Goal: Find specific page/section: Find specific page/section

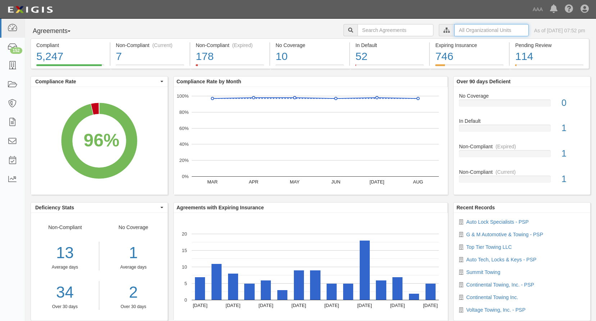
click at [460, 31] on input "text" at bounding box center [491, 30] width 74 height 12
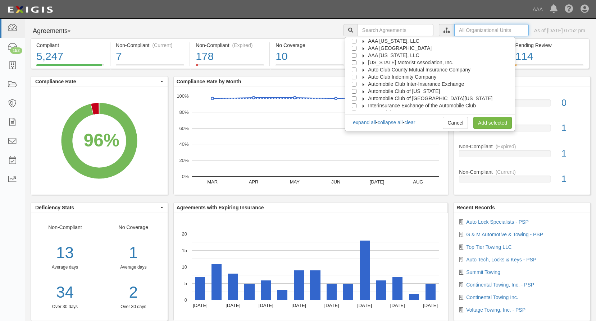
scroll to position [29, 0]
click at [356, 85] on input "Automobile Club of [GEOGRAPHIC_DATA][US_STATE]" at bounding box center [353, 86] width 5 height 5
checkbox input "true"
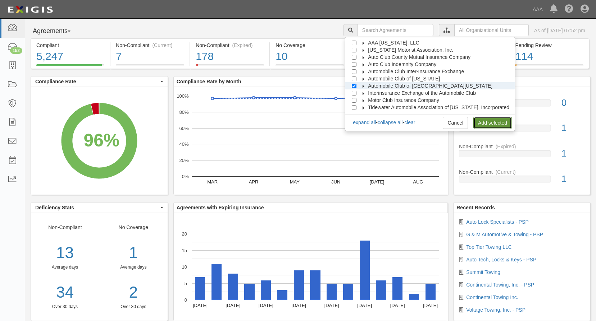
click at [492, 126] on link "Add selected" at bounding box center [492, 123] width 38 height 12
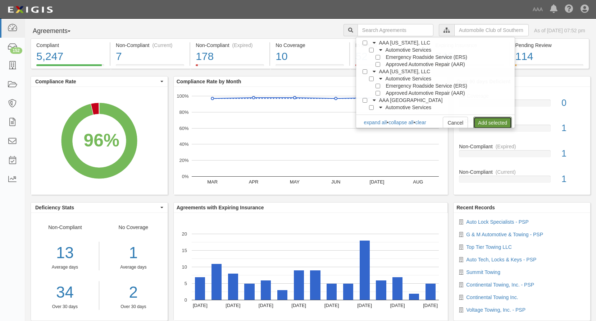
scroll to position [0, 0]
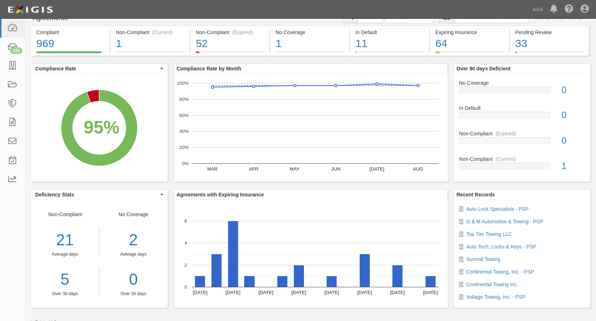
scroll to position [18, 0]
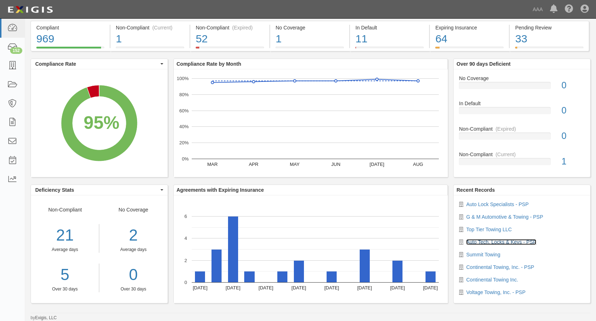
click at [472, 242] on link "Auto Tech, Locks & Keys - PSP" at bounding box center [501, 242] width 70 height 6
click at [474, 215] on link "G & M Automotive & Towing - PSP" at bounding box center [504, 217] width 77 height 6
click at [16, 65] on icon at bounding box center [12, 66] width 10 height 8
click at [488, 204] on link "Auto Lock Specialists - PSP" at bounding box center [497, 205] width 63 height 6
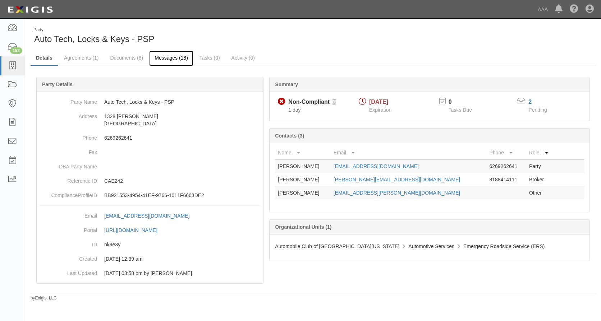
click at [171, 56] on link "Messages (18)" at bounding box center [171, 58] width 44 height 15
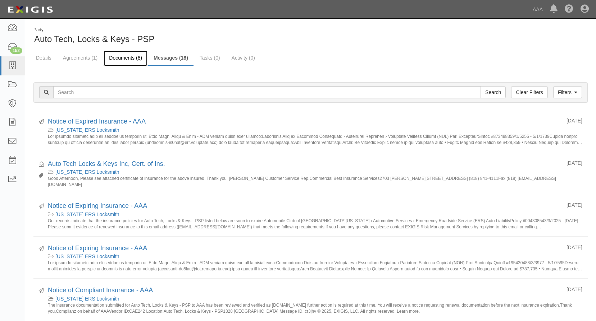
click at [123, 55] on link "Documents (8)" at bounding box center [126, 58] width 44 height 15
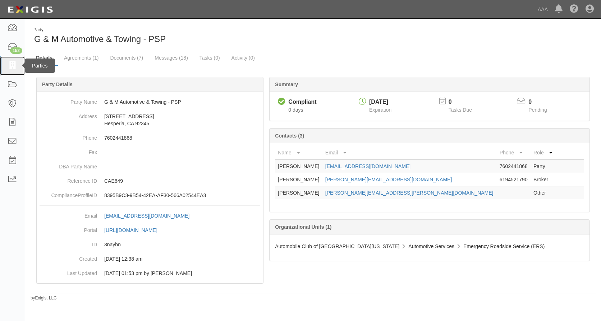
click at [14, 63] on icon at bounding box center [12, 66] width 10 height 8
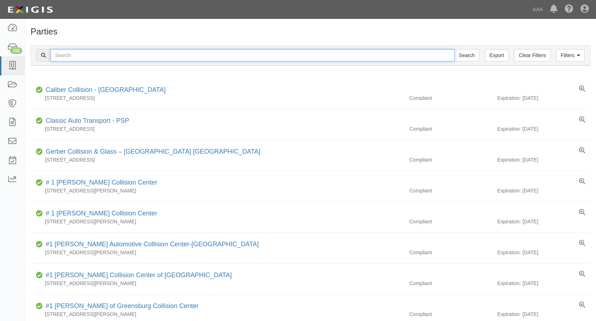
click at [183, 56] on input "text" at bounding box center [252, 55] width 404 height 12
type input "top tier towing llc"
click at [454, 49] on input "Search" at bounding box center [466, 55] width 25 height 12
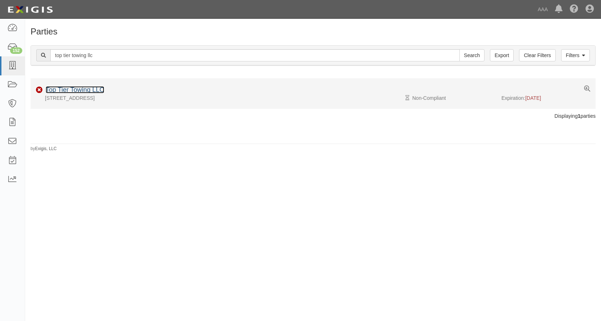
click at [96, 90] on link "Top Tier Towing LLC" at bounding box center [75, 89] width 59 height 7
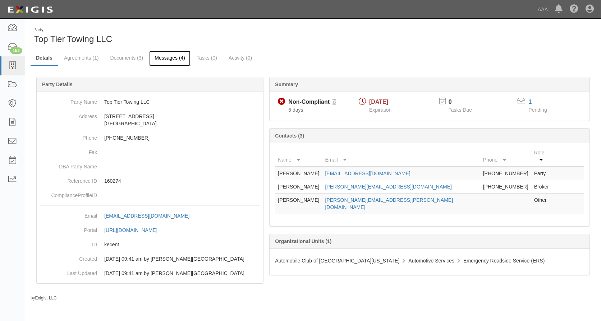
click at [173, 55] on link "Messages (4)" at bounding box center [169, 58] width 41 height 15
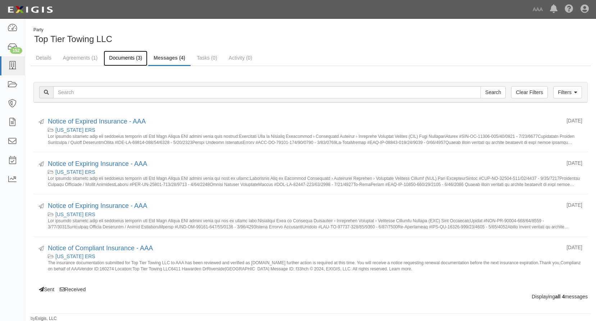
click at [126, 58] on link "Documents (3)" at bounding box center [126, 58] width 44 height 15
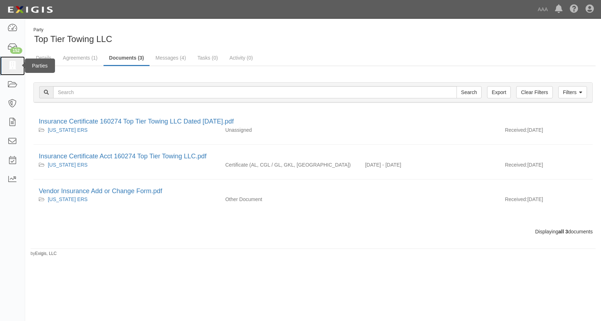
click at [9, 63] on icon at bounding box center [12, 66] width 10 height 8
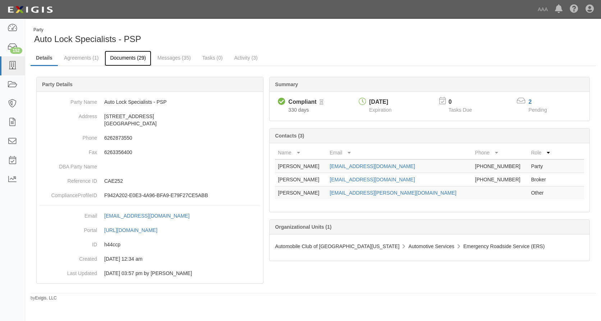
click at [125, 57] on link "Documents (29)" at bounding box center [128, 58] width 47 height 15
